Goal: Navigation & Orientation: Find specific page/section

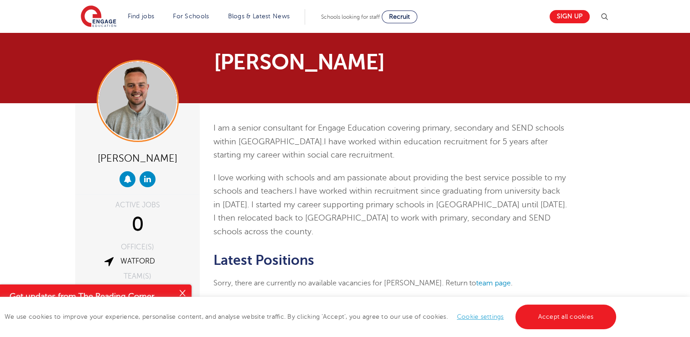
click at [606, 14] on img at bounding box center [604, 16] width 11 height 11
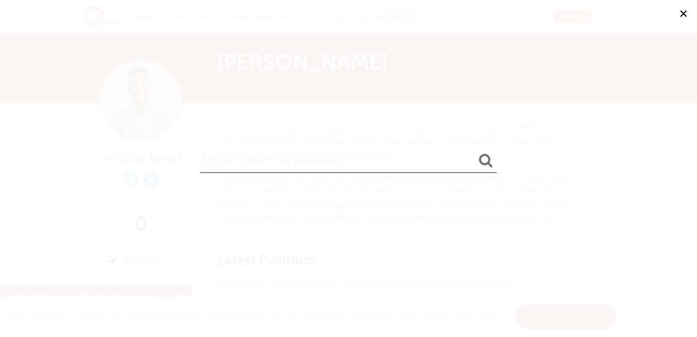
click at [680, 11] on button "✕" at bounding box center [682, 13] width 27 height 27
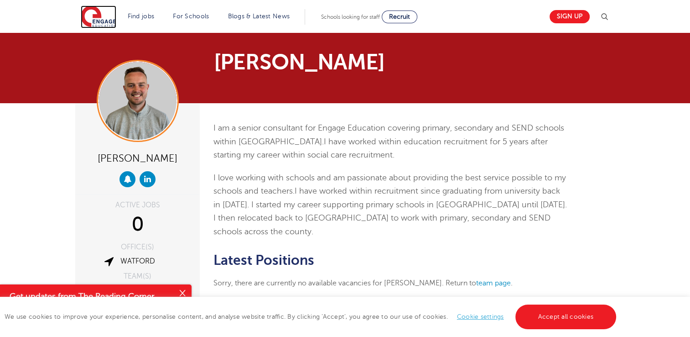
click at [98, 25] on img at bounding box center [99, 16] width 36 height 23
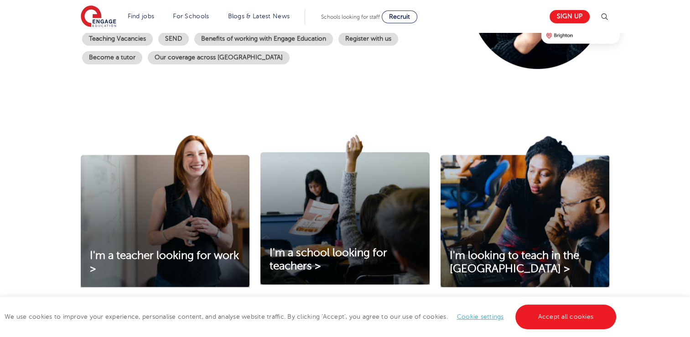
scroll to position [228, 0]
